Goal: Task Accomplishment & Management: Use online tool/utility

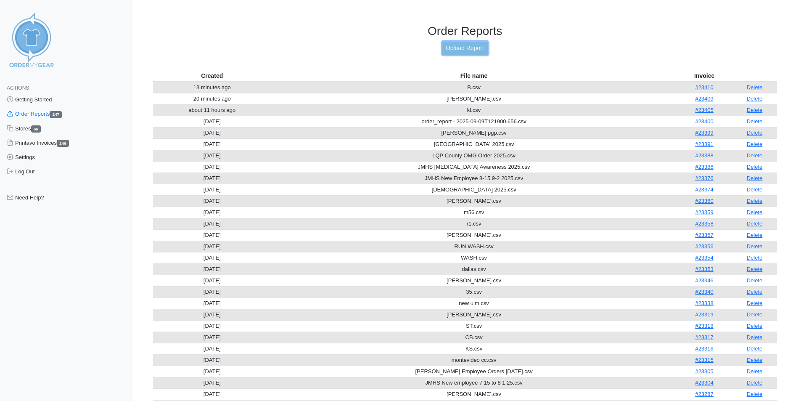
click at [473, 46] on link "Upload Report" at bounding box center [464, 48] width 45 height 13
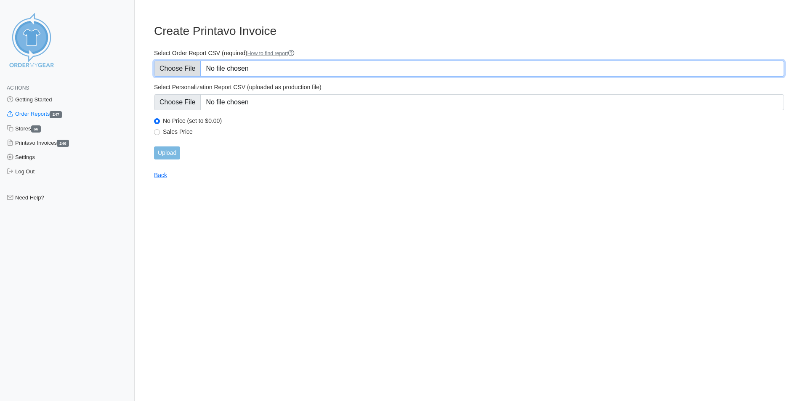
click at [271, 66] on input "Select Order Report CSV (required) How to find report" at bounding box center [469, 69] width 630 height 16
type input "C:\fakepath\M60.csv"
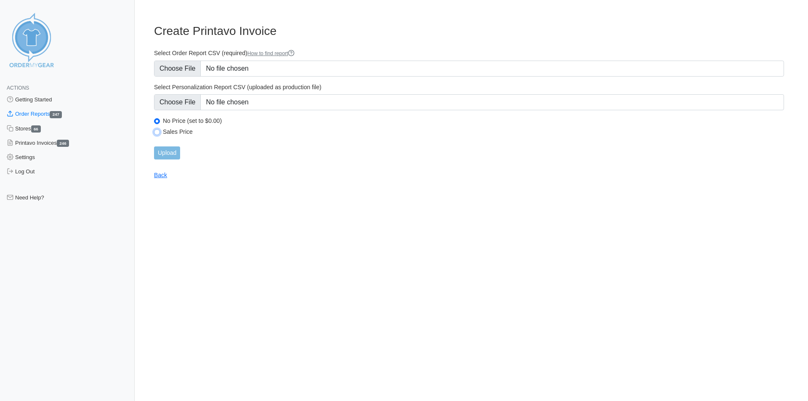
click at [159, 132] on input "Sales Price" at bounding box center [157, 132] width 6 height 6
radio input "true"
click at [168, 150] on input "Upload" at bounding box center [167, 152] width 26 height 13
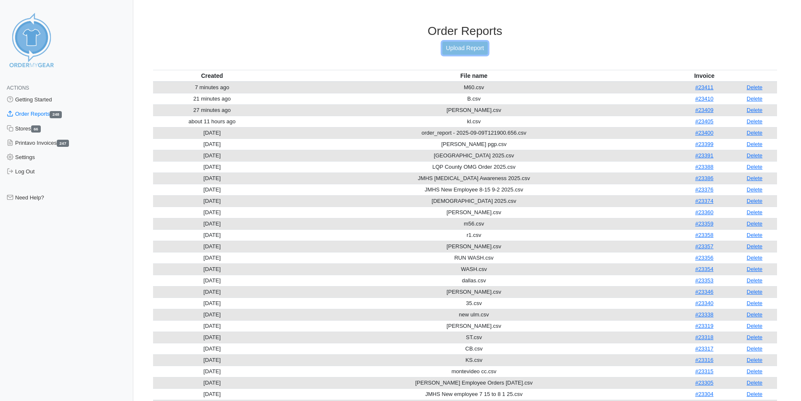
click at [455, 47] on link "Upload Report" at bounding box center [464, 48] width 45 height 13
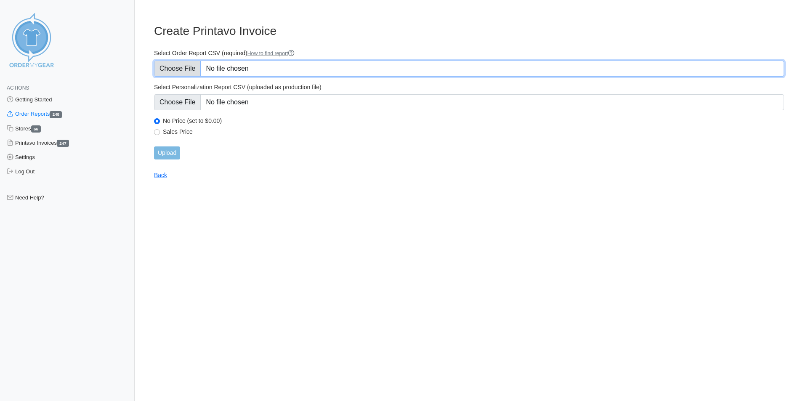
click at [283, 66] on input "Select Order Report CSV (required) How to find report" at bounding box center [469, 69] width 630 height 16
type input "C:\fakepath\H.csv"
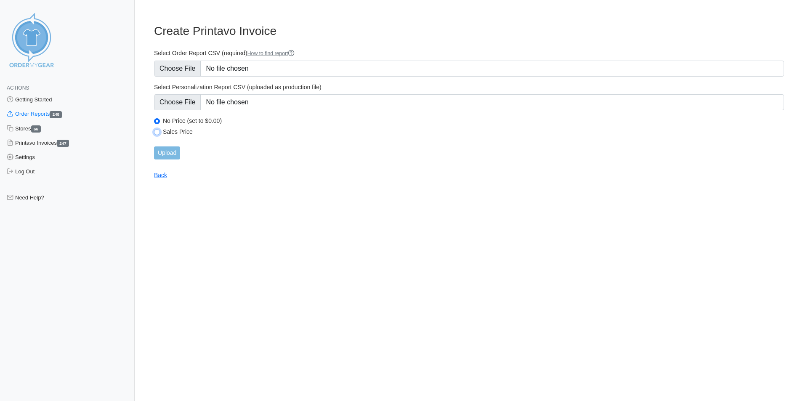
click at [157, 132] on input "Sales Price" at bounding box center [157, 132] width 6 height 6
radio input "true"
click at [169, 153] on input "Upload" at bounding box center [167, 152] width 26 height 13
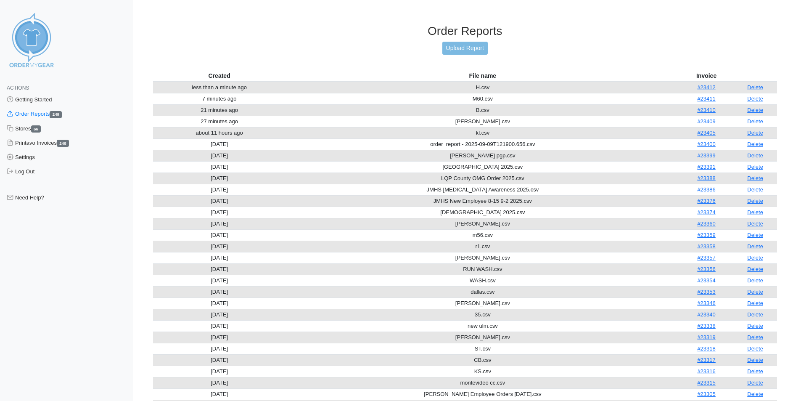
click at [325, 40] on div "Order Reports Upload Report" at bounding box center [465, 47] width 625 height 46
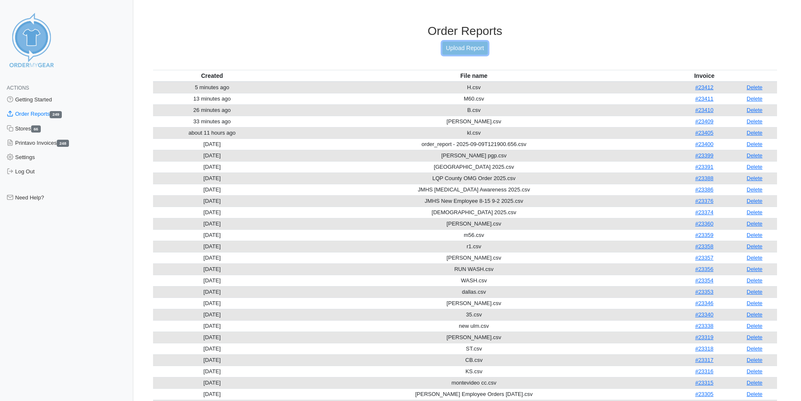
click at [456, 43] on link "Upload Report" at bounding box center [464, 48] width 45 height 13
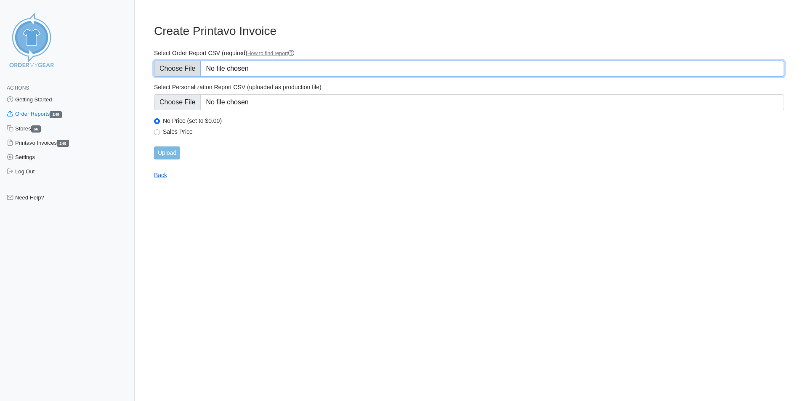
click at [283, 63] on input "Select Order Report CSV (required) How to find report" at bounding box center [469, 69] width 630 height 16
type input "C:\fakepath\JL.csv"
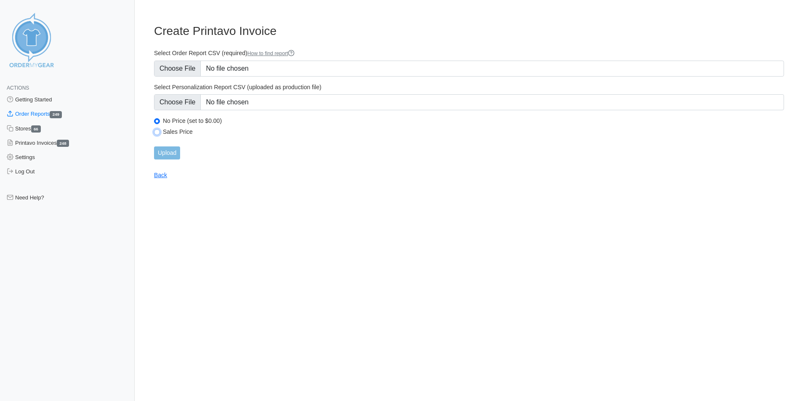
click at [157, 131] on input "Sales Price" at bounding box center [157, 132] width 6 height 6
radio input "true"
click at [168, 149] on input "Upload" at bounding box center [167, 152] width 26 height 13
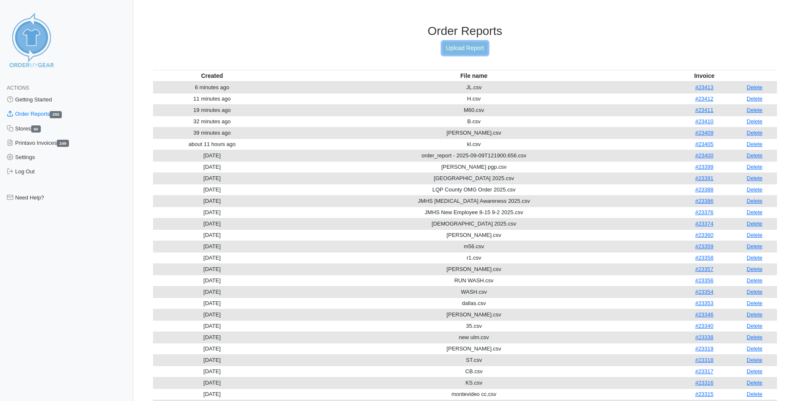
click at [456, 48] on link "Upload Report" at bounding box center [464, 48] width 45 height 13
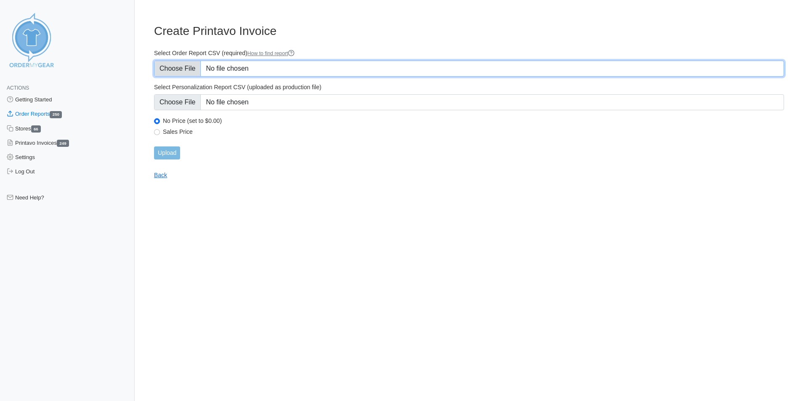
click at [277, 66] on input "Select Order Report CSV (required) How to find report" at bounding box center [469, 69] width 630 height 16
type input "C:\fakepath\JD.csv"
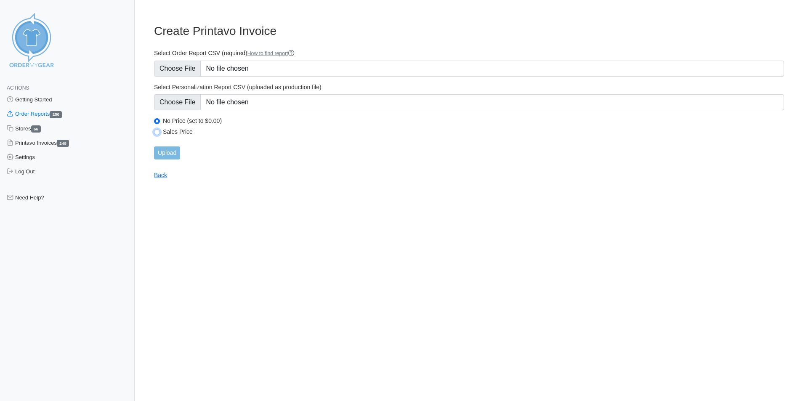
click at [159, 132] on input "Sales Price" at bounding box center [157, 132] width 6 height 6
radio input "true"
click at [172, 151] on input "Upload" at bounding box center [167, 152] width 26 height 13
